Goal: Information Seeking & Learning: Learn about a topic

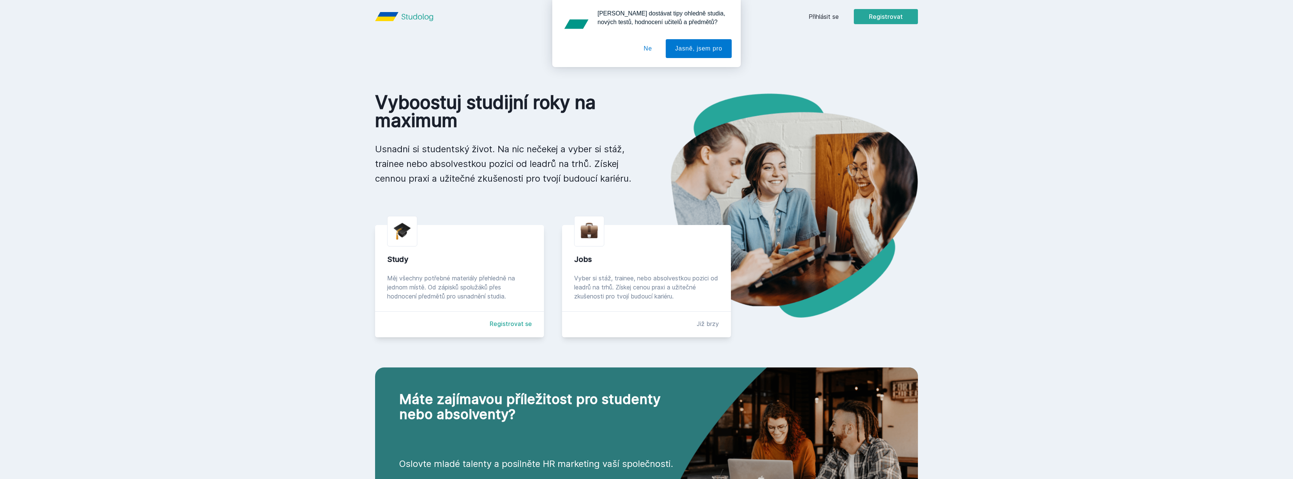
click at [652, 47] on button "Ne" at bounding box center [647, 48] width 27 height 19
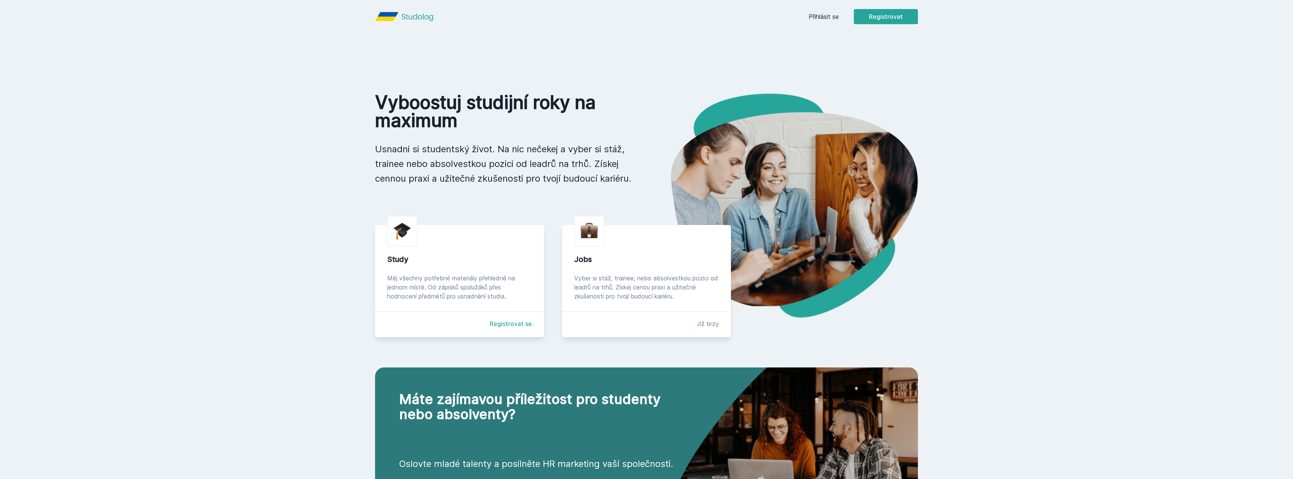
click at [812, 15] on link "Přihlásit se" at bounding box center [823, 16] width 30 height 9
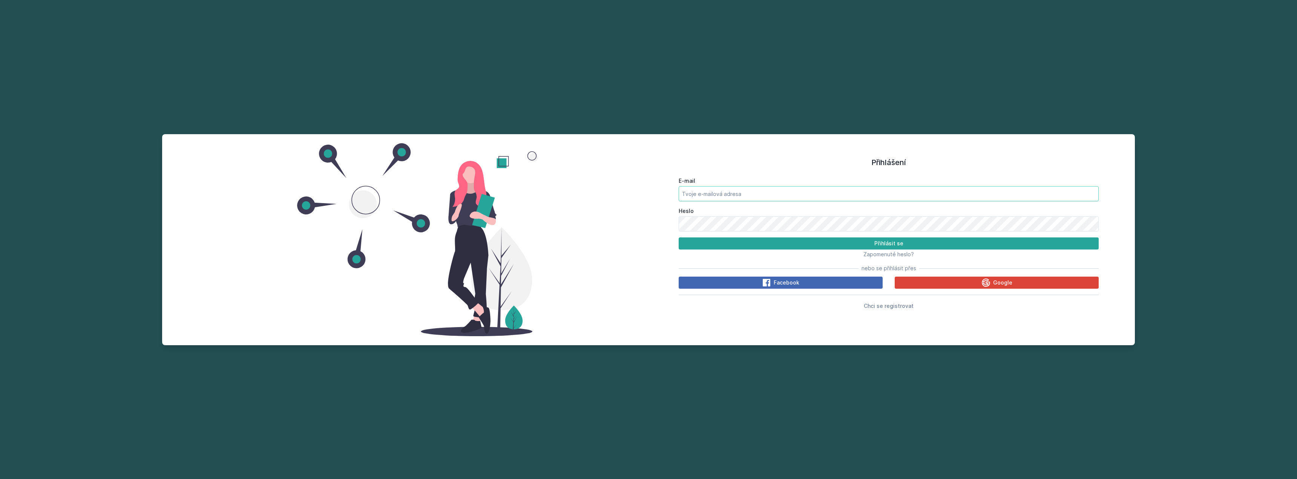
click at [766, 195] on input "E-mail" at bounding box center [888, 193] width 420 height 15
type input "adam.bartko122@gmail.com"
click at [678, 237] on button "Přihlásit se" at bounding box center [888, 243] width 420 height 12
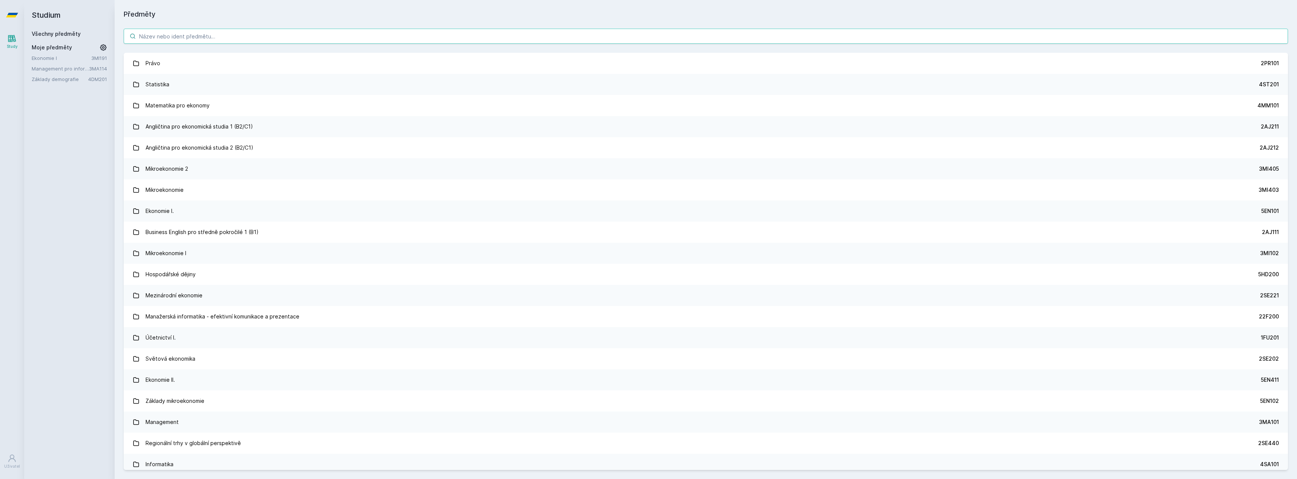
click at [201, 34] on input "search" at bounding box center [706, 36] width 1164 height 15
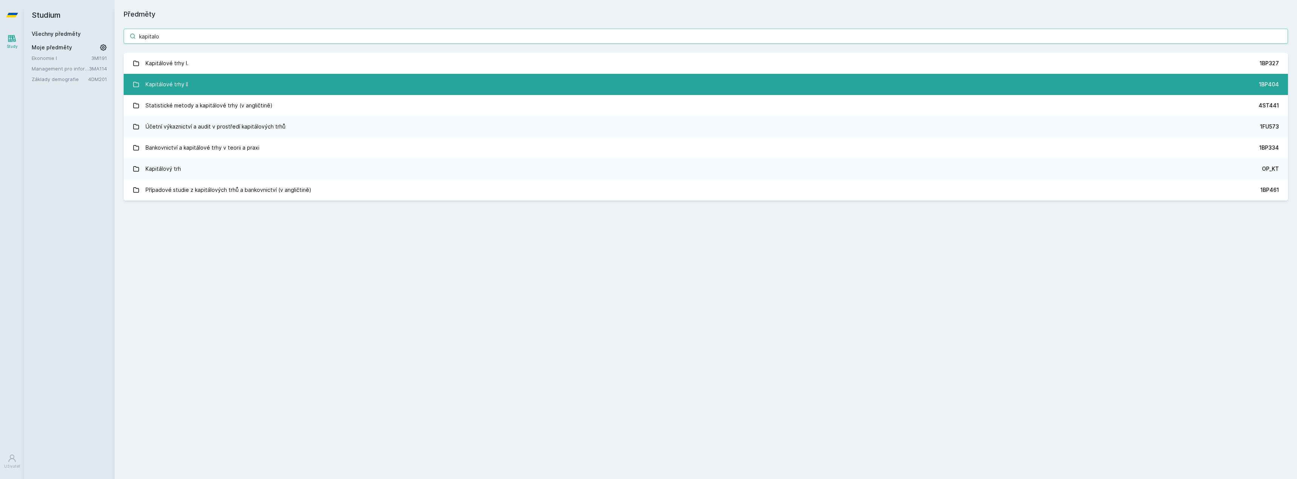
type input "kapitalo"
click at [230, 87] on link "Kapitálové trhy II 1BP404" at bounding box center [706, 84] width 1164 height 21
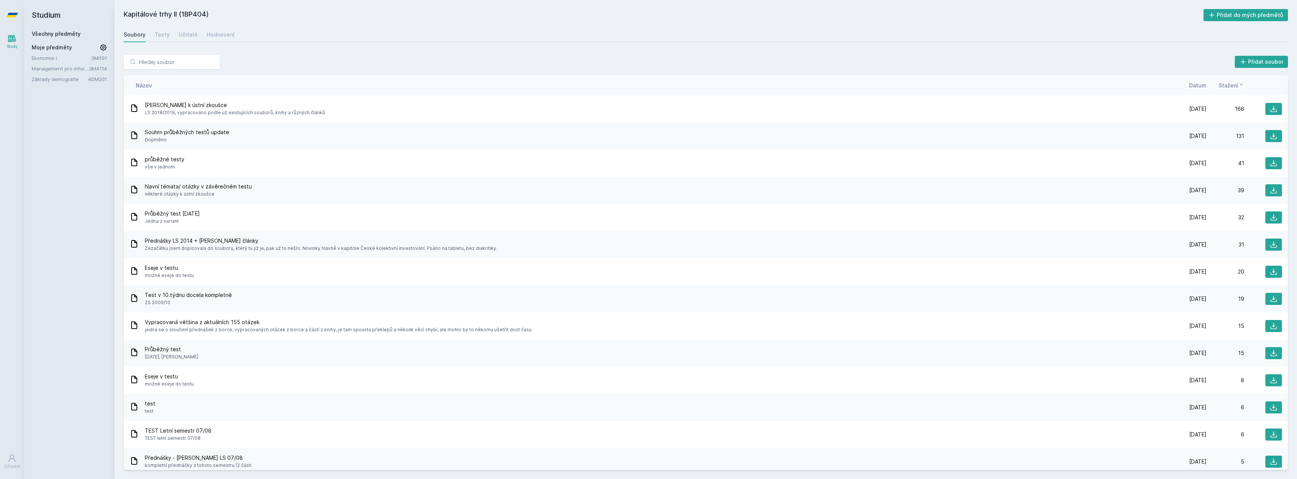
click at [203, 35] on div "Soubory Testy Učitelé Hodnocení" at bounding box center [706, 34] width 1164 height 15
click at [207, 35] on div "Hodnocení" at bounding box center [221, 35] width 28 height 8
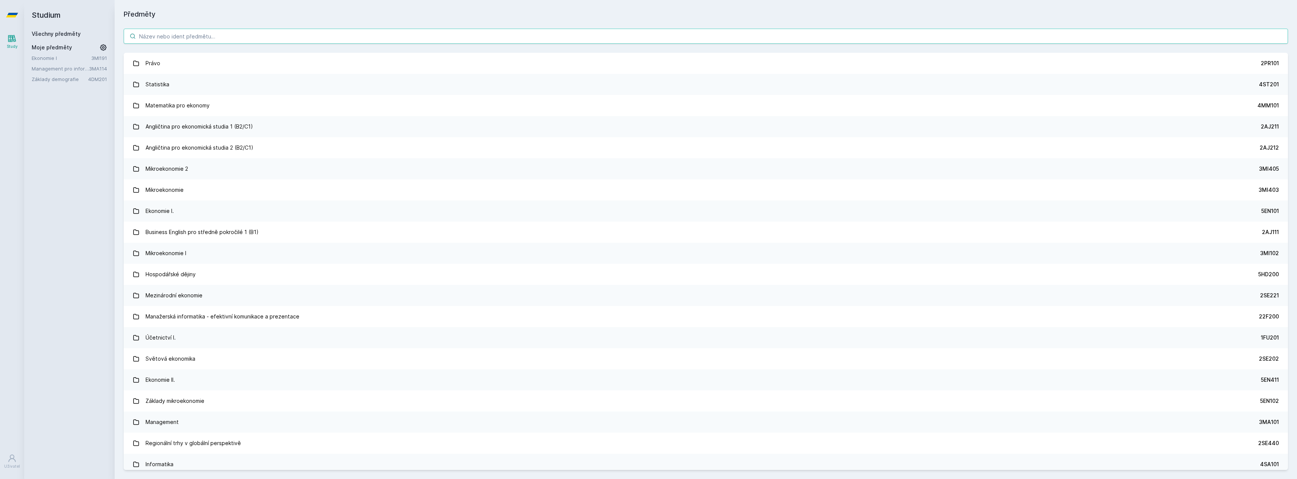
click at [167, 41] on input "search" at bounding box center [706, 36] width 1164 height 15
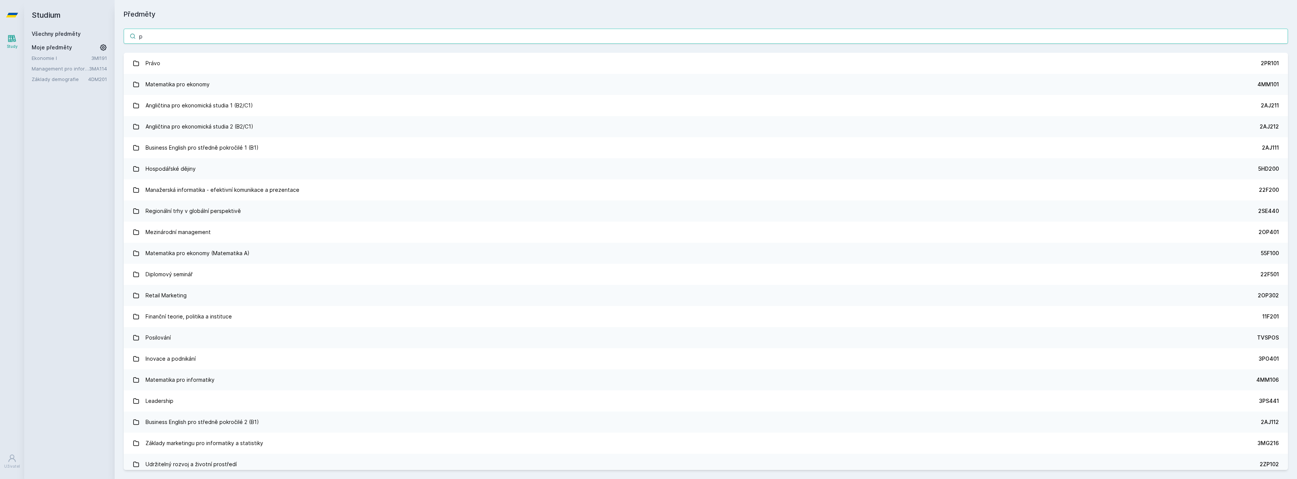
type input "p"
click at [186, 34] on input "p" at bounding box center [706, 36] width 1164 height 15
paste input "Případové studie z kapitálových trhů a bankovnictví"
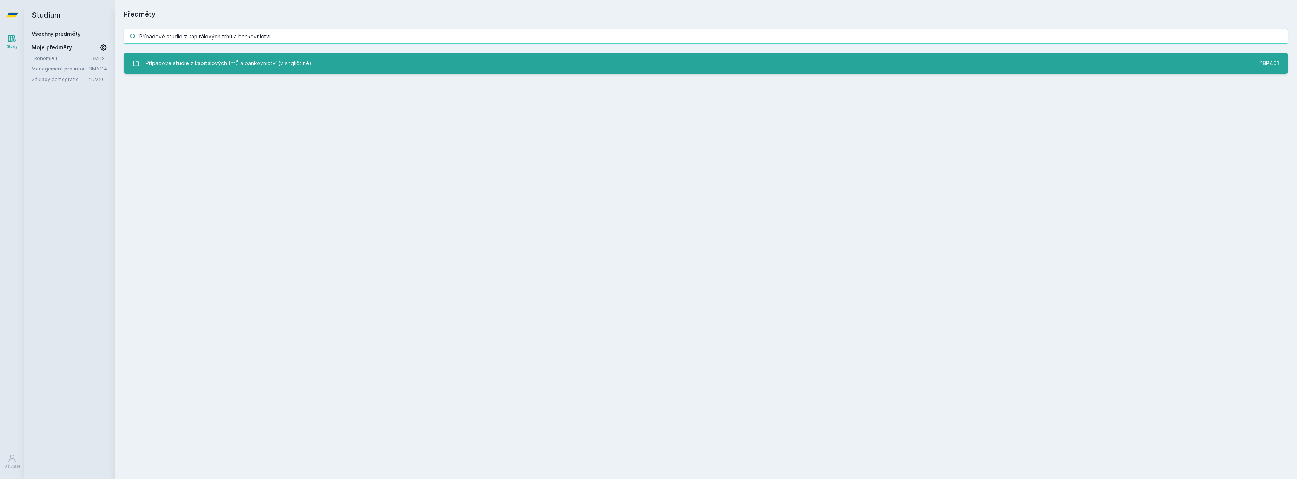
type input "Případové studie z kapitálových trhů a bankovnictví"
click at [201, 72] on link "Případové studie z kapitálových trhů a bankovnictví (v angličtině) 1BP461" at bounding box center [706, 63] width 1164 height 21
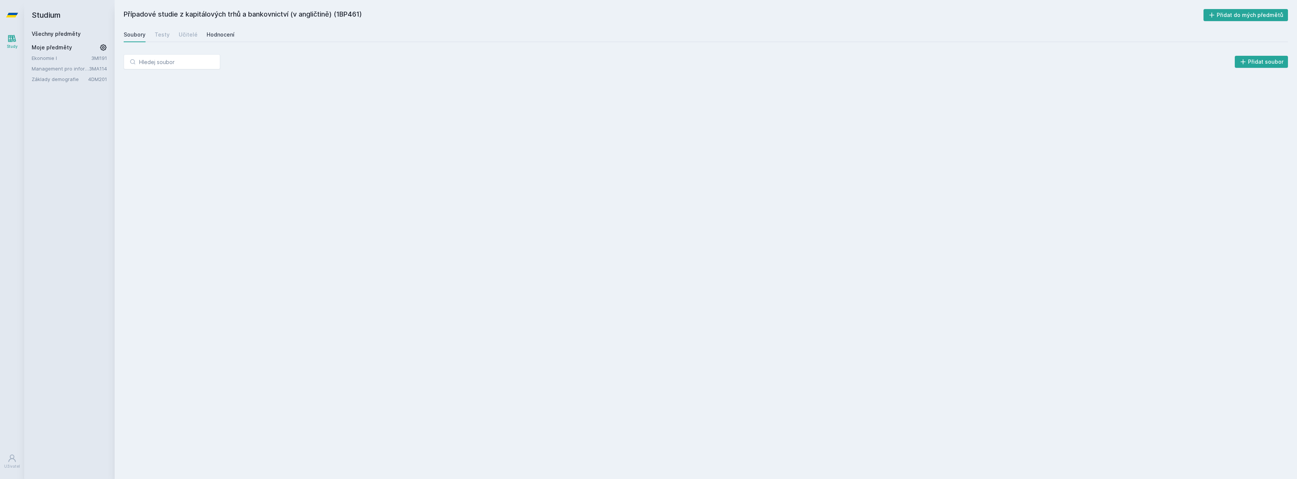
click at [220, 34] on div "Hodnocení" at bounding box center [221, 35] width 28 height 8
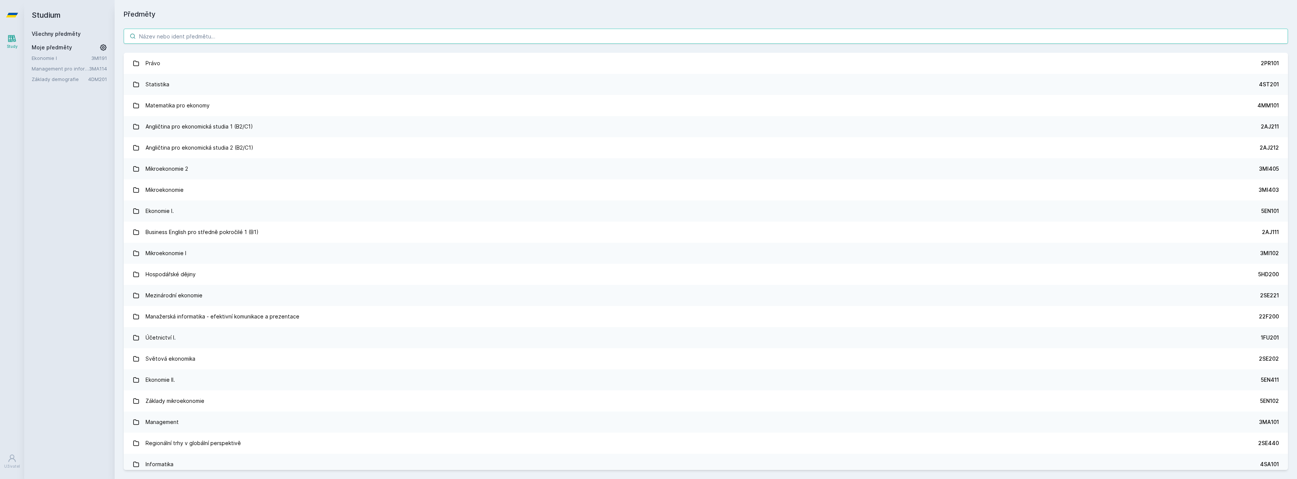
click at [142, 34] on input "search" at bounding box center [706, 36] width 1164 height 15
type input "risk management"
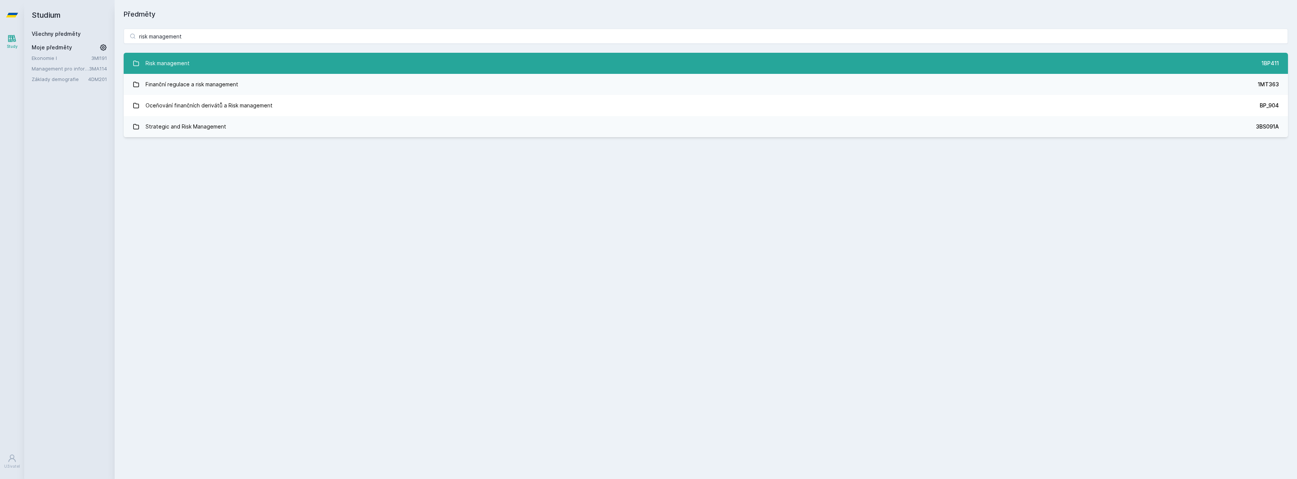
click at [254, 62] on link "Risk management 1BP411" at bounding box center [706, 63] width 1164 height 21
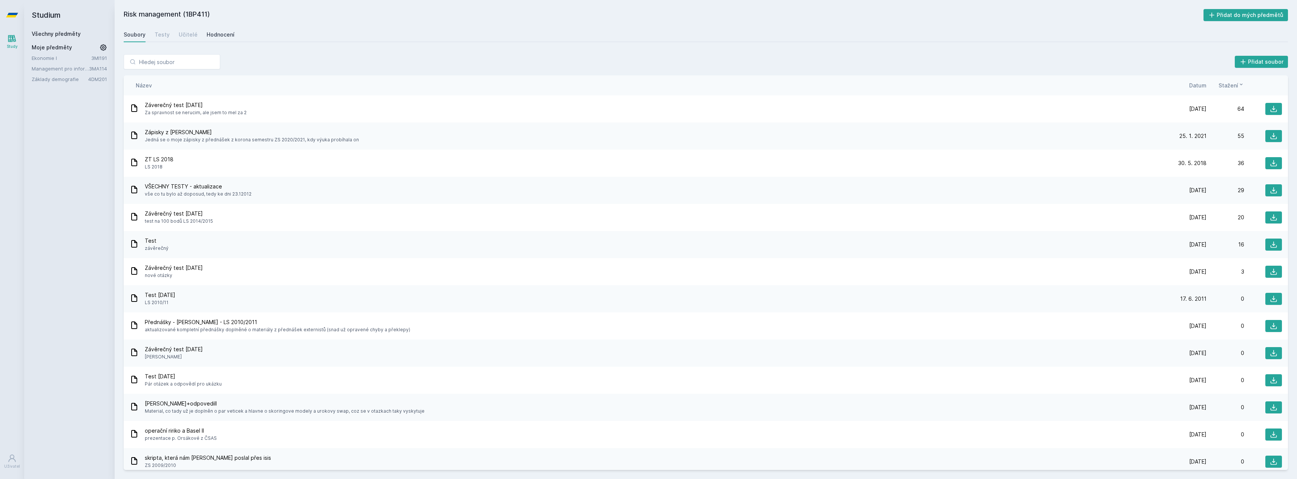
click at [213, 34] on div "Hodnocení" at bounding box center [221, 35] width 28 height 8
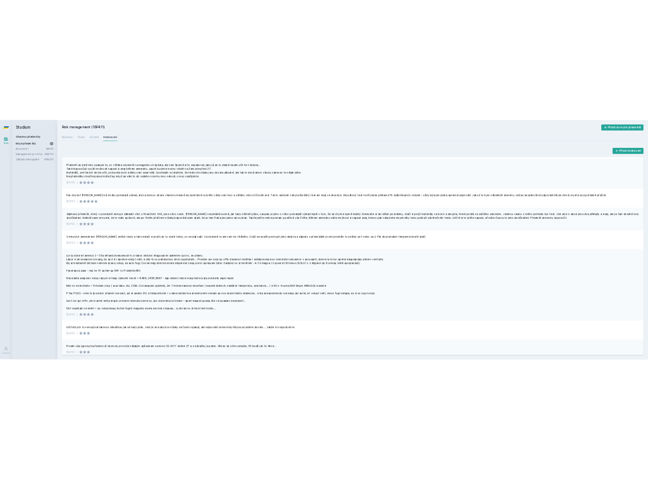
scroll to position [75, 0]
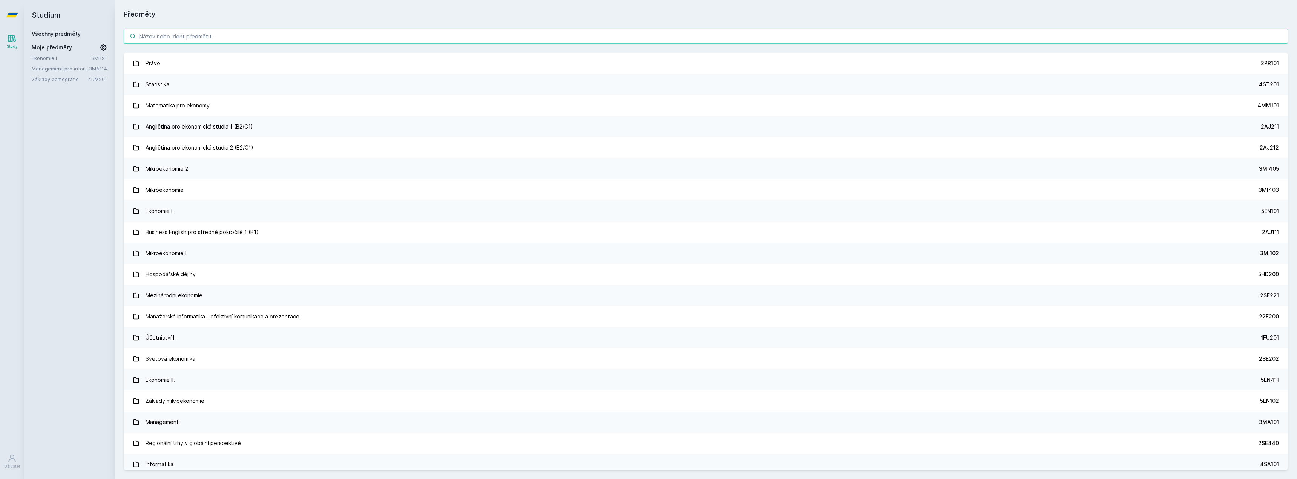
click at [183, 35] on input "search" at bounding box center [706, 36] width 1164 height 15
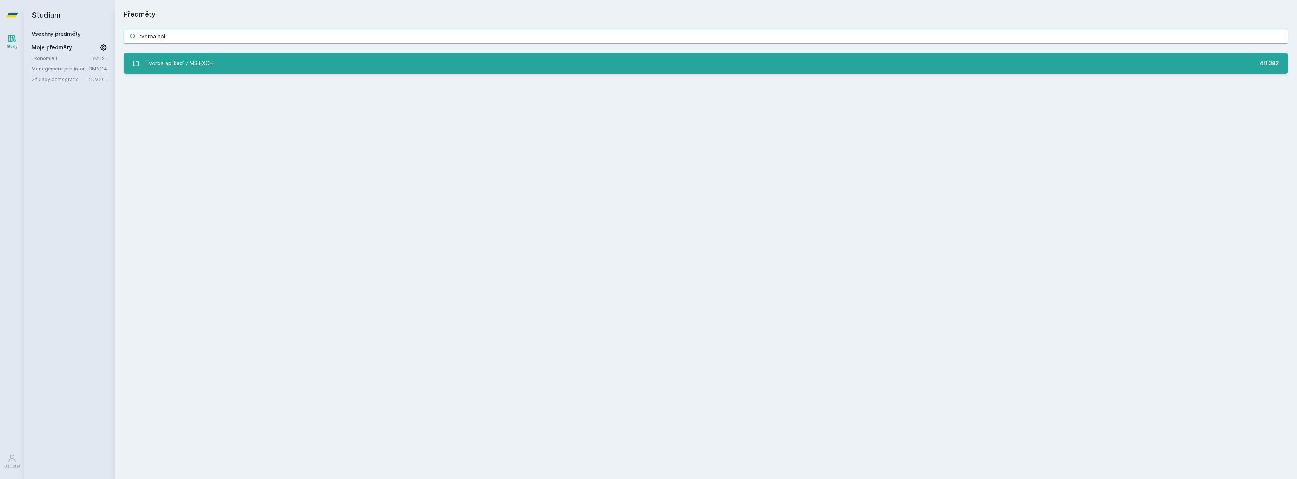
type input "tvorba apl"
click at [189, 59] on div "Tvorba aplikací v MS EXCEL" at bounding box center [179, 63] width 69 height 15
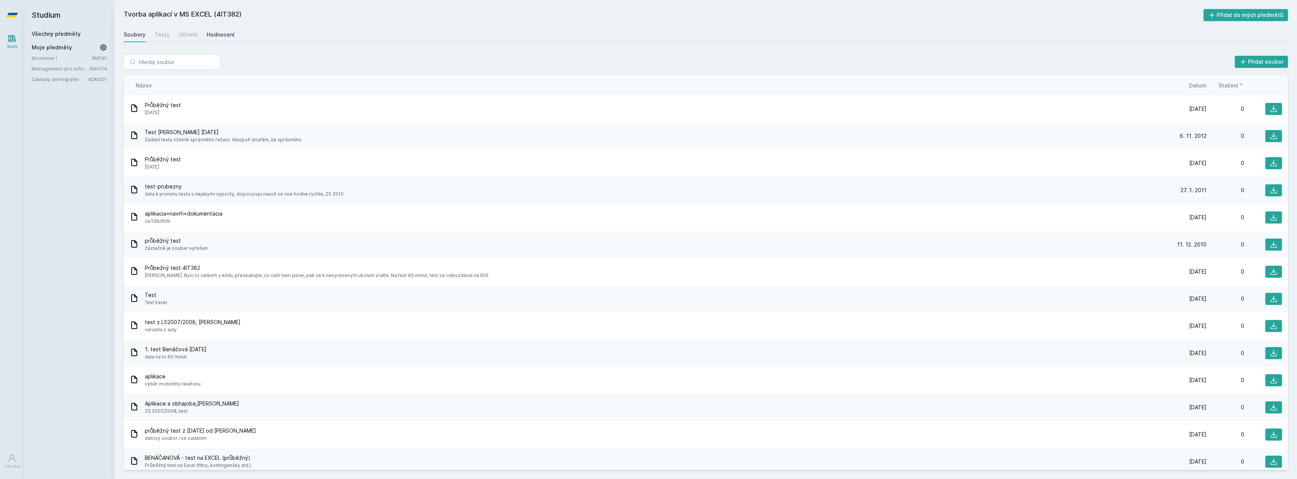
click at [209, 30] on link "Hodnocení" at bounding box center [221, 34] width 28 height 15
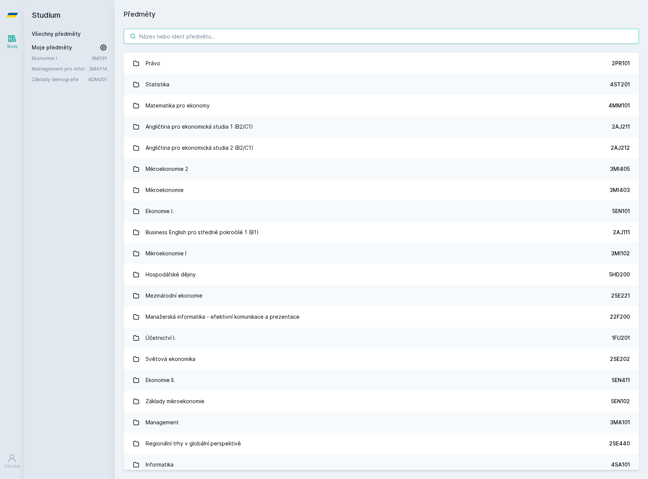
click at [211, 40] on input "search" at bounding box center [381, 36] width 515 height 15
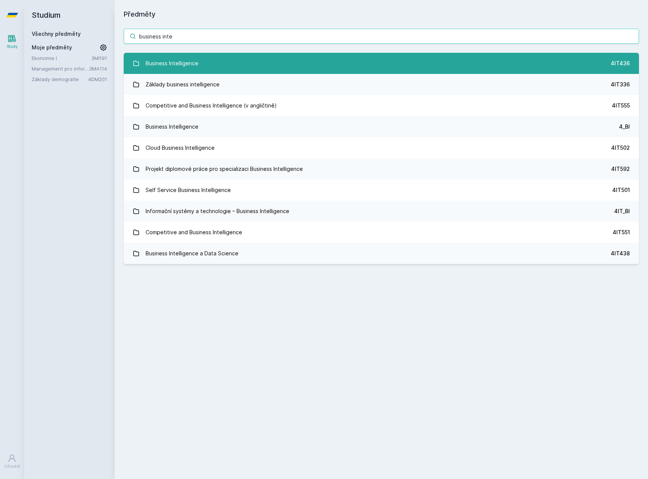
type input "business inte"
click at [227, 61] on link "Business Intelligence 4IT436" at bounding box center [381, 63] width 515 height 21
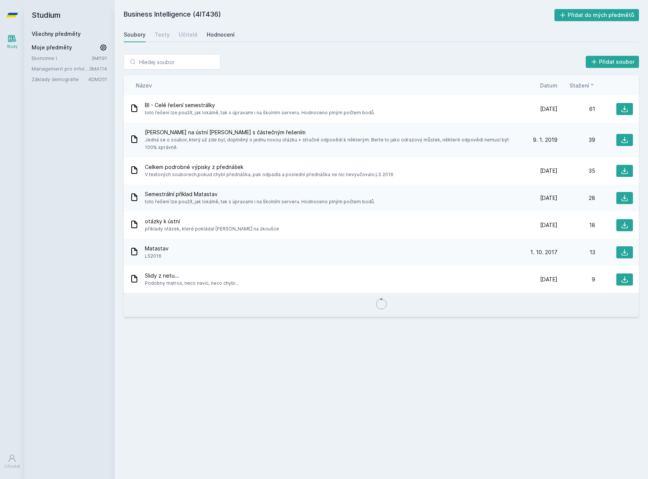
click at [217, 34] on div "Hodnocení" at bounding box center [221, 35] width 28 height 8
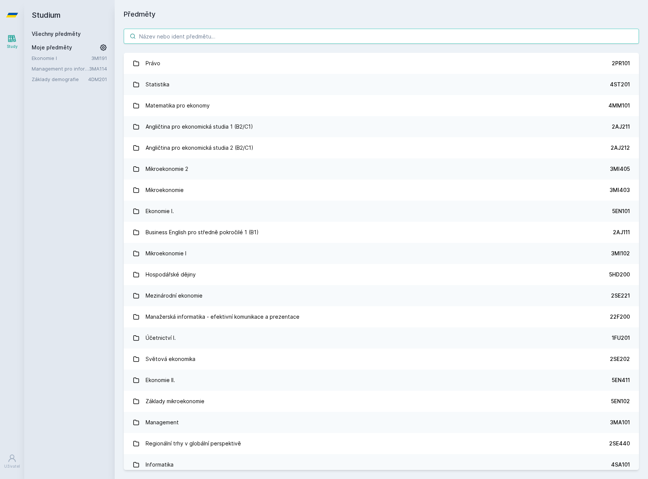
click at [208, 41] on input "search" at bounding box center [381, 36] width 515 height 15
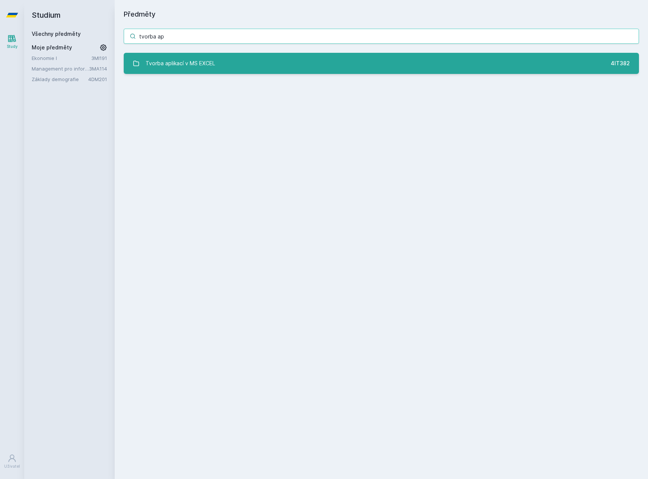
type input "tvorba ap"
click at [200, 66] on div "Tvorba aplikací v MS EXCEL" at bounding box center [179, 63] width 69 height 15
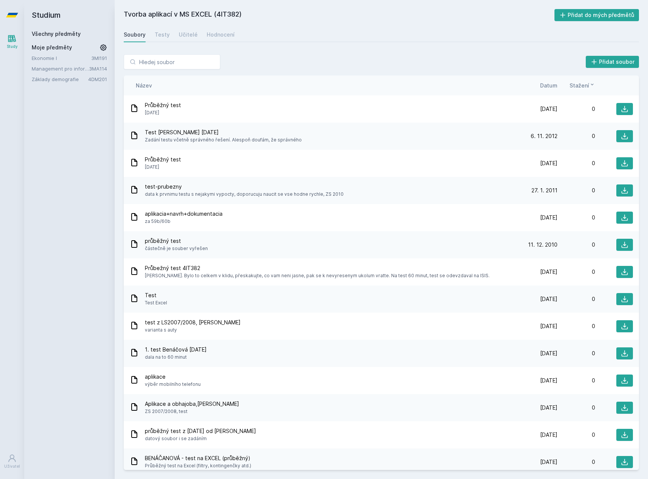
click at [207, 23] on div "Tvorba aplikací v MS EXCEL (4IT382) Přidat do mých předmětů [GEOGRAPHIC_DATA] T…" at bounding box center [381, 239] width 515 height 461
click at [214, 35] on div "Hodnocení" at bounding box center [221, 35] width 28 height 8
